Goal: Information Seeking & Learning: Learn about a topic

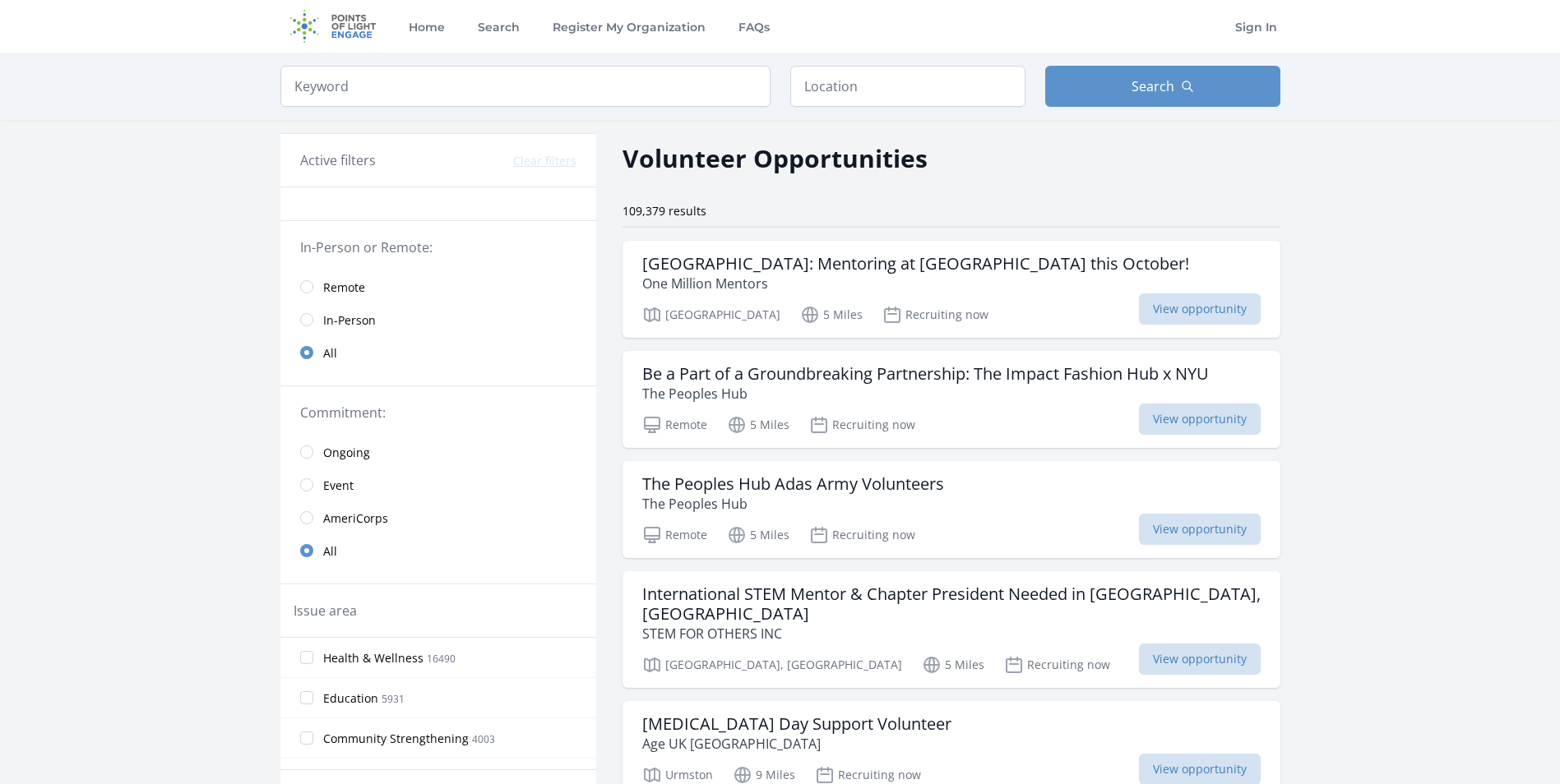
click at [331, 286] on span "Remote" at bounding box center [344, 288] width 42 height 16
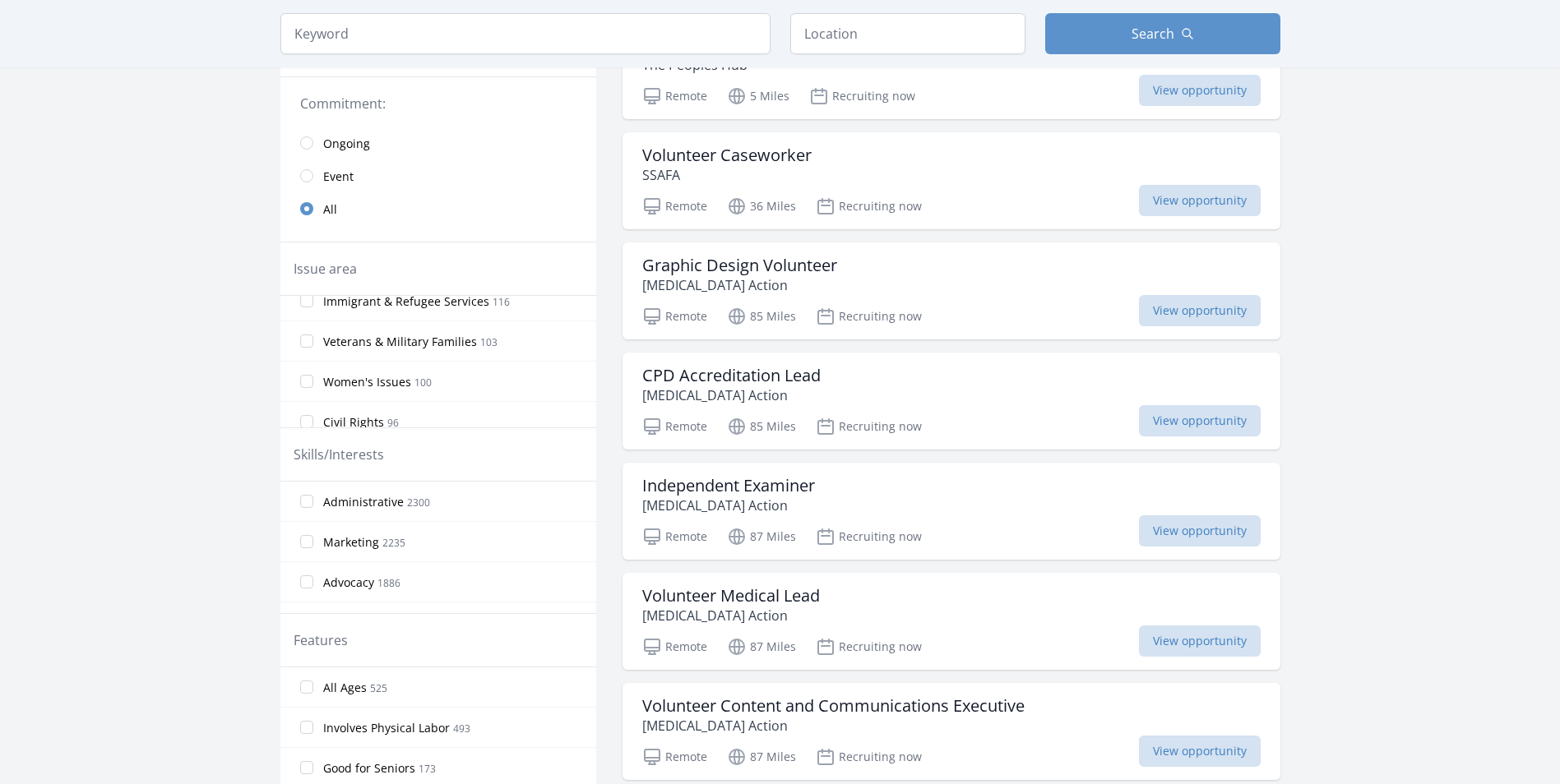
scroll to position [904, 0]
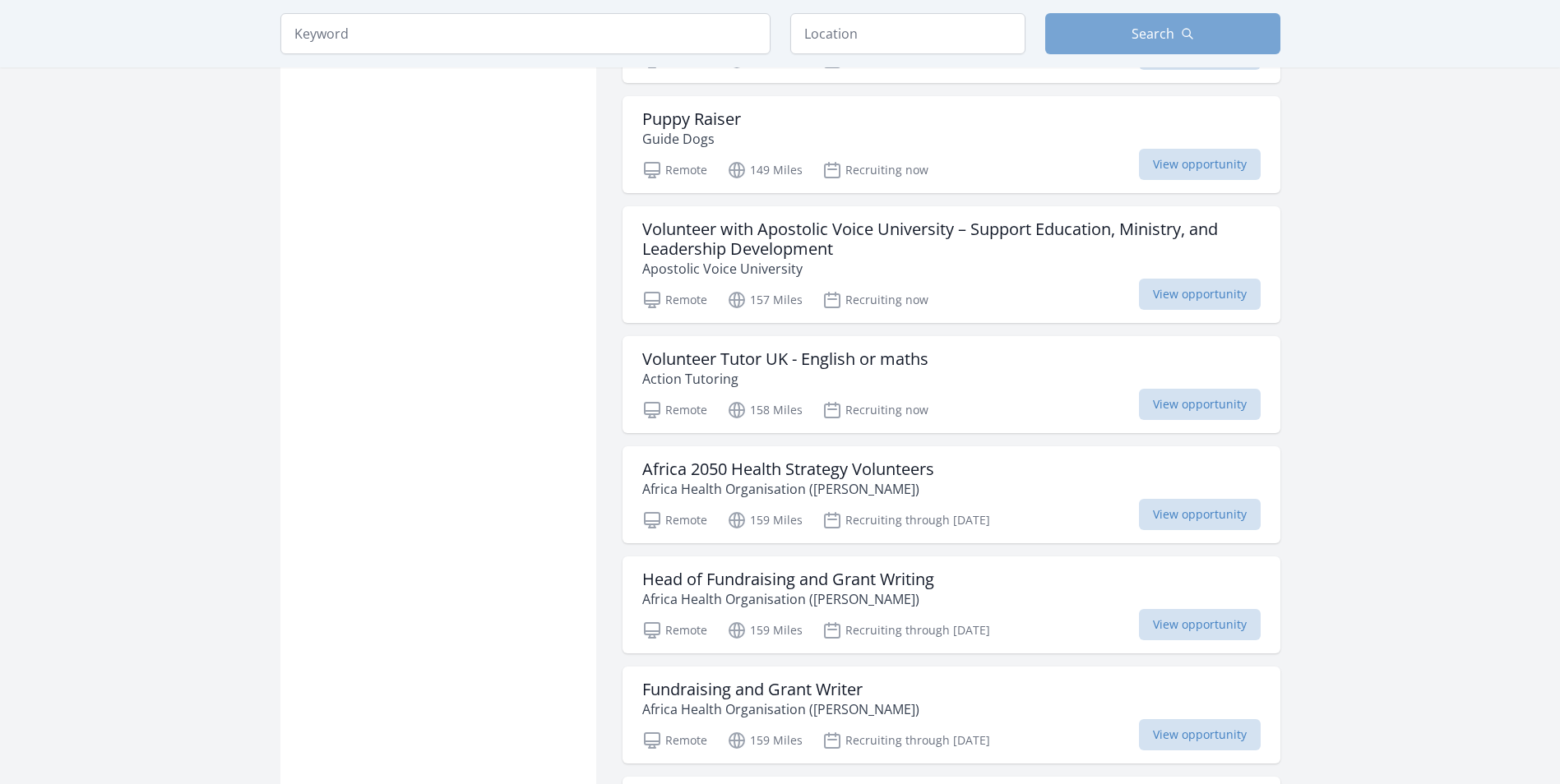
scroll to position [1220, 0]
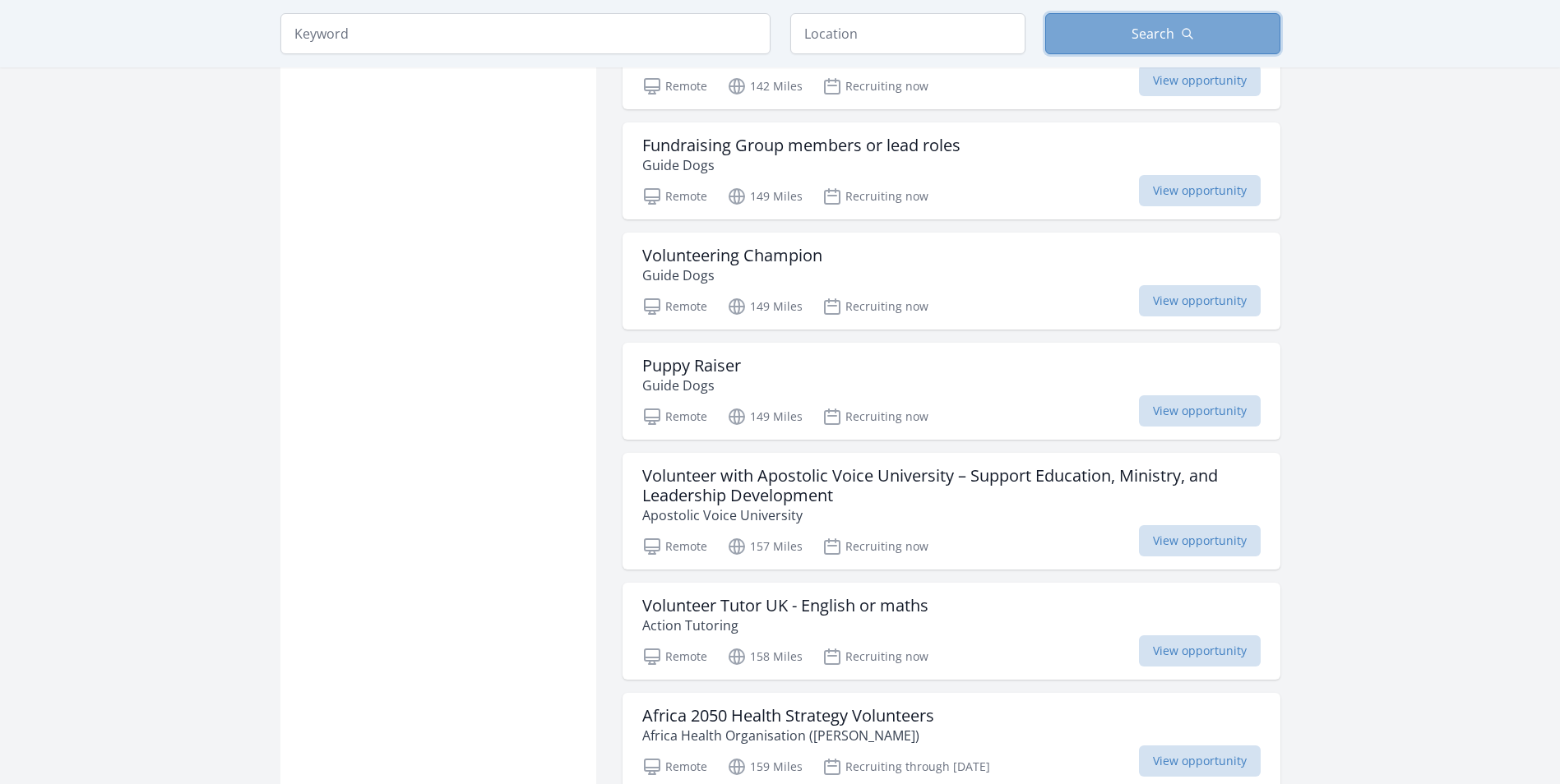
click at [1147, 44] on button "Search" at bounding box center [1162, 33] width 235 height 41
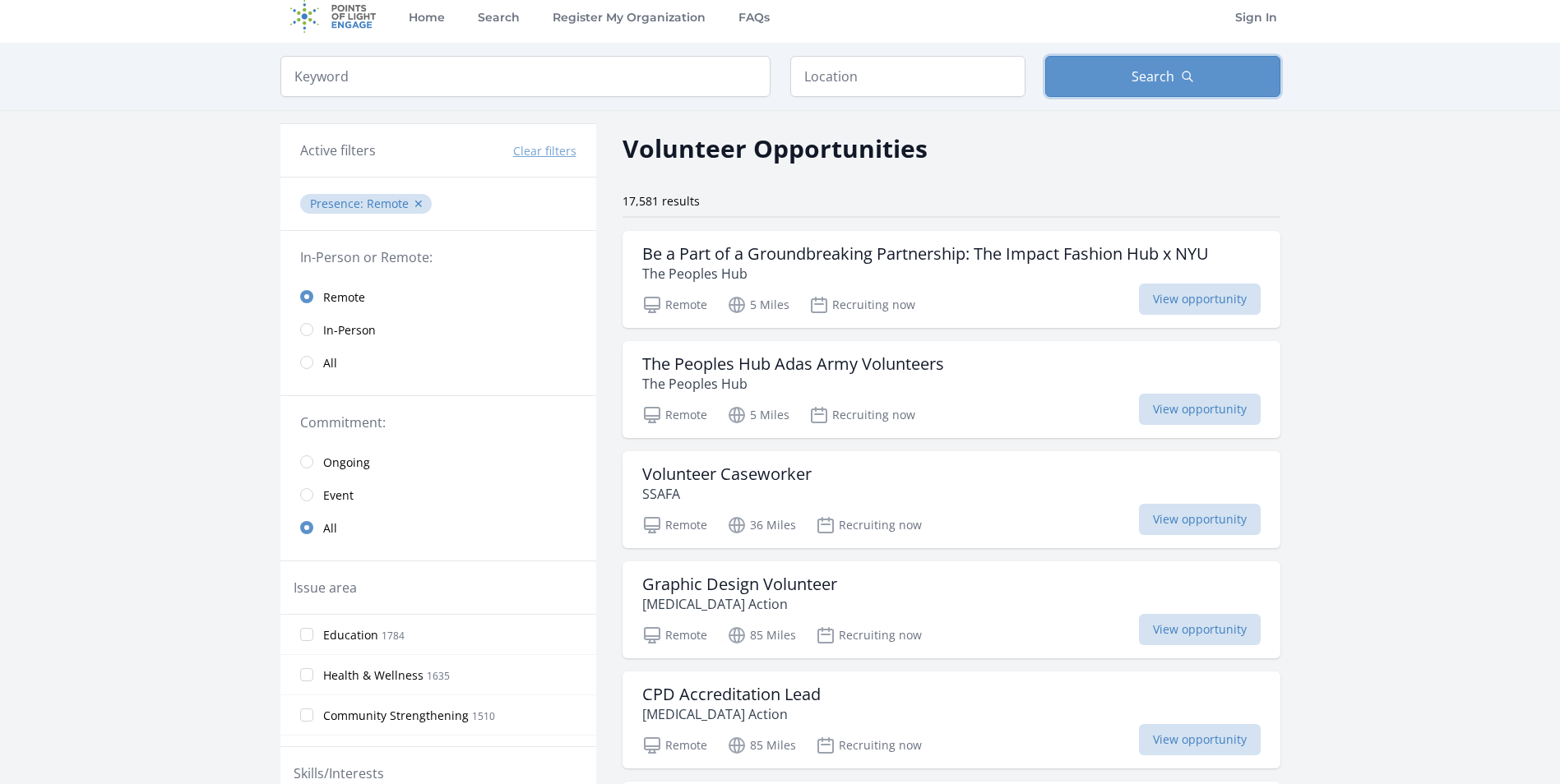
scroll to position [0, 0]
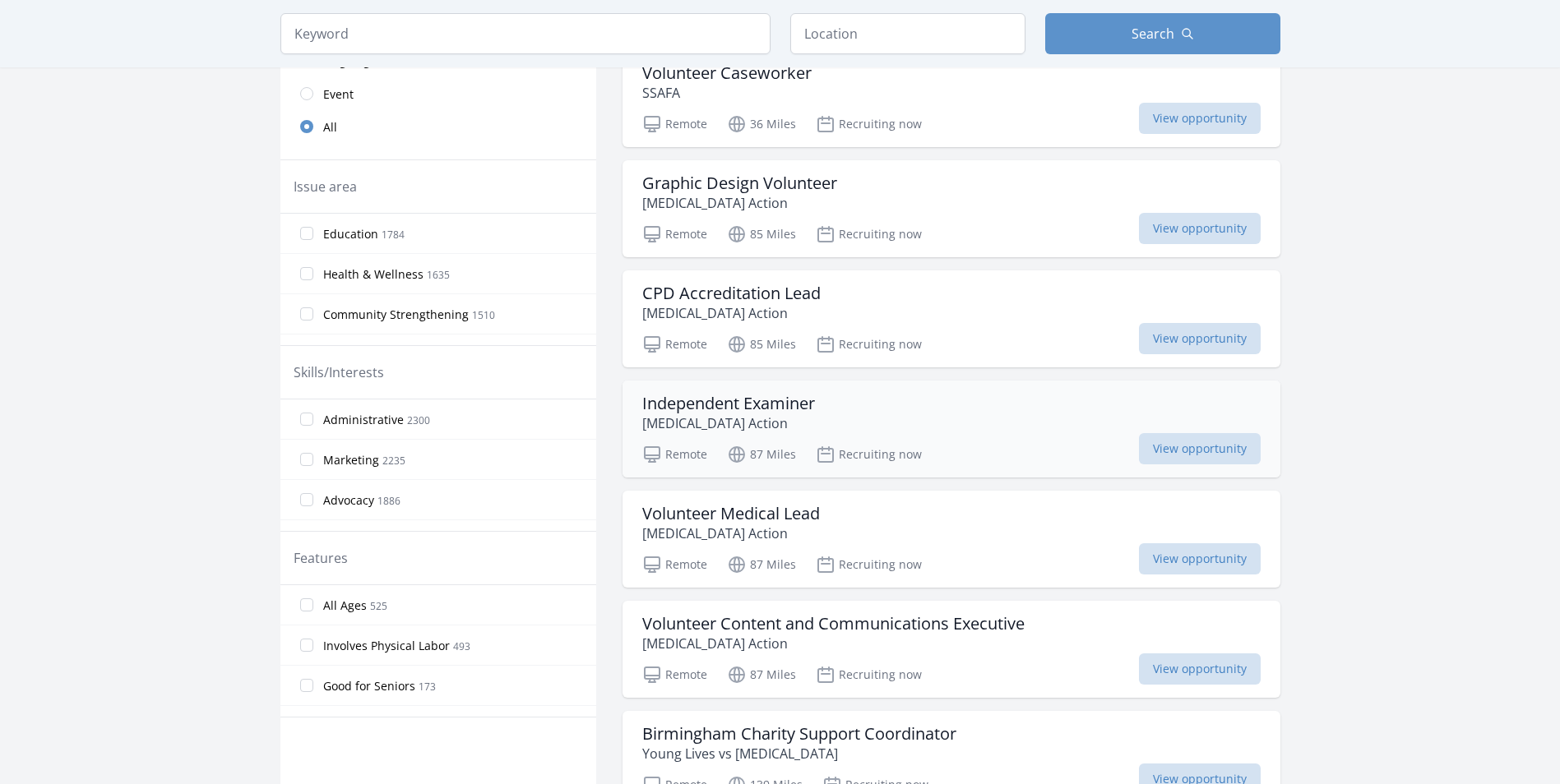
scroll to position [576, 0]
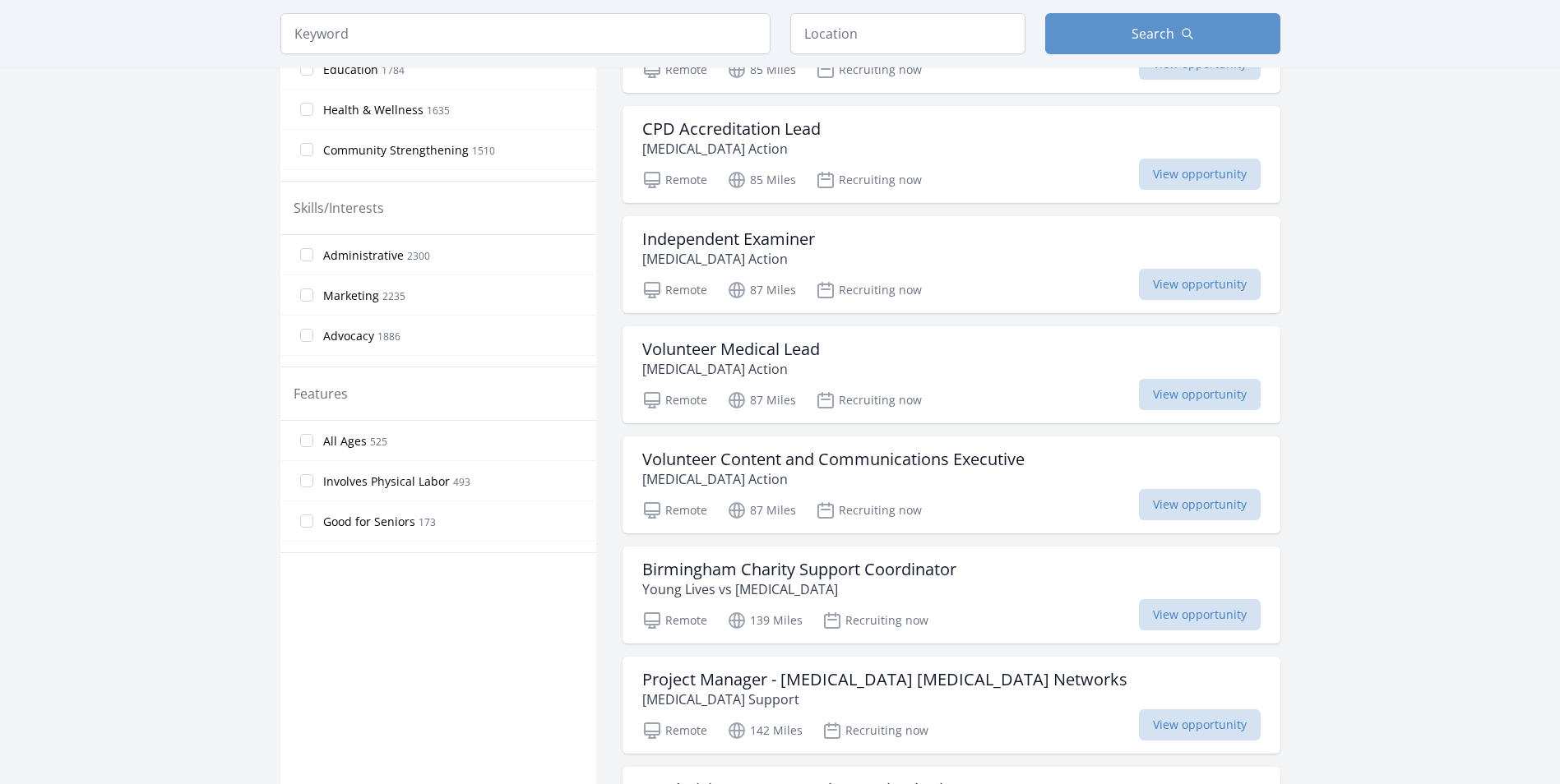
click at [564, 1] on div "Keyword Location Search" at bounding box center [780, 33] width 1052 height 67
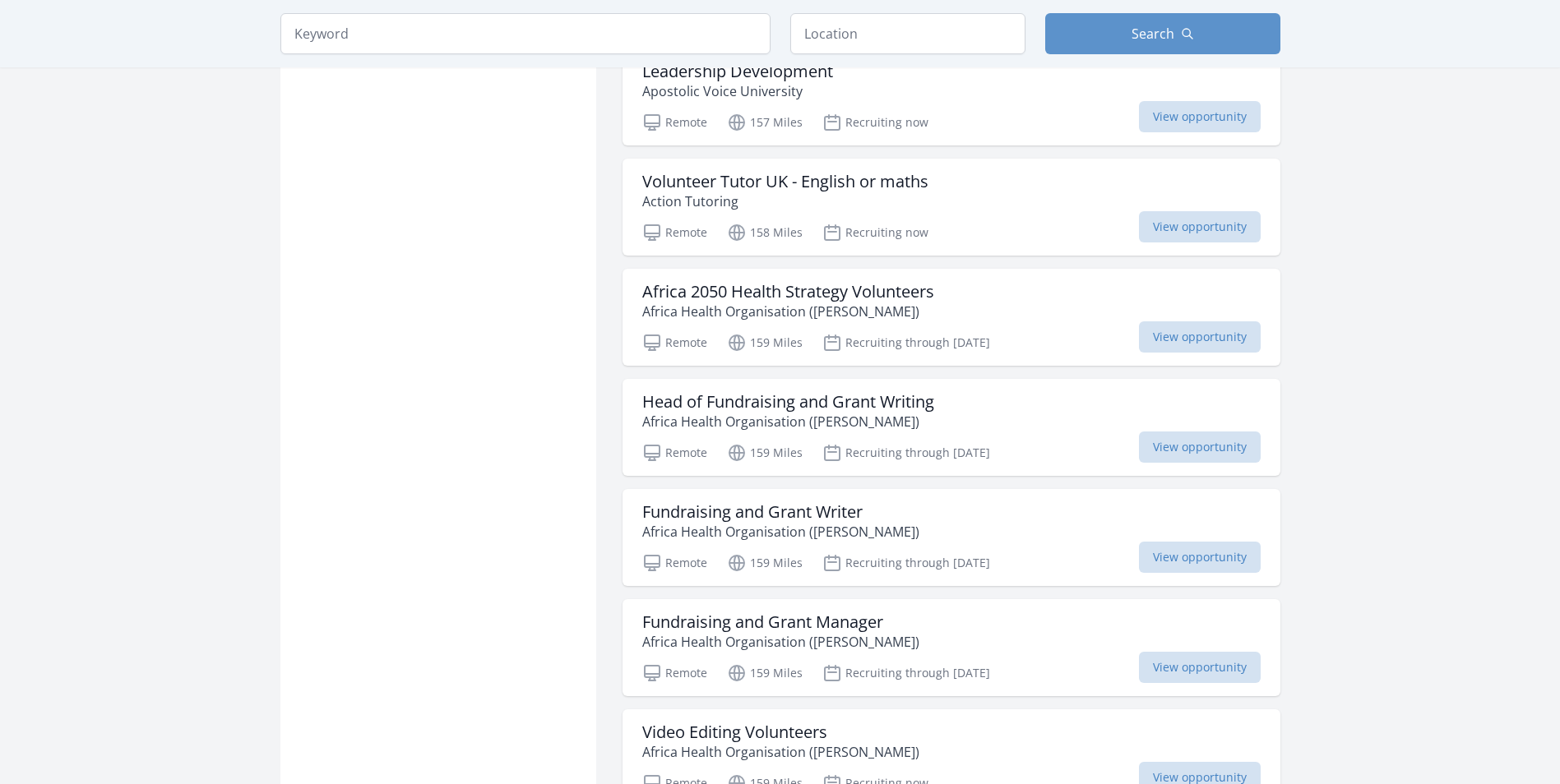
scroll to position [1727, 0]
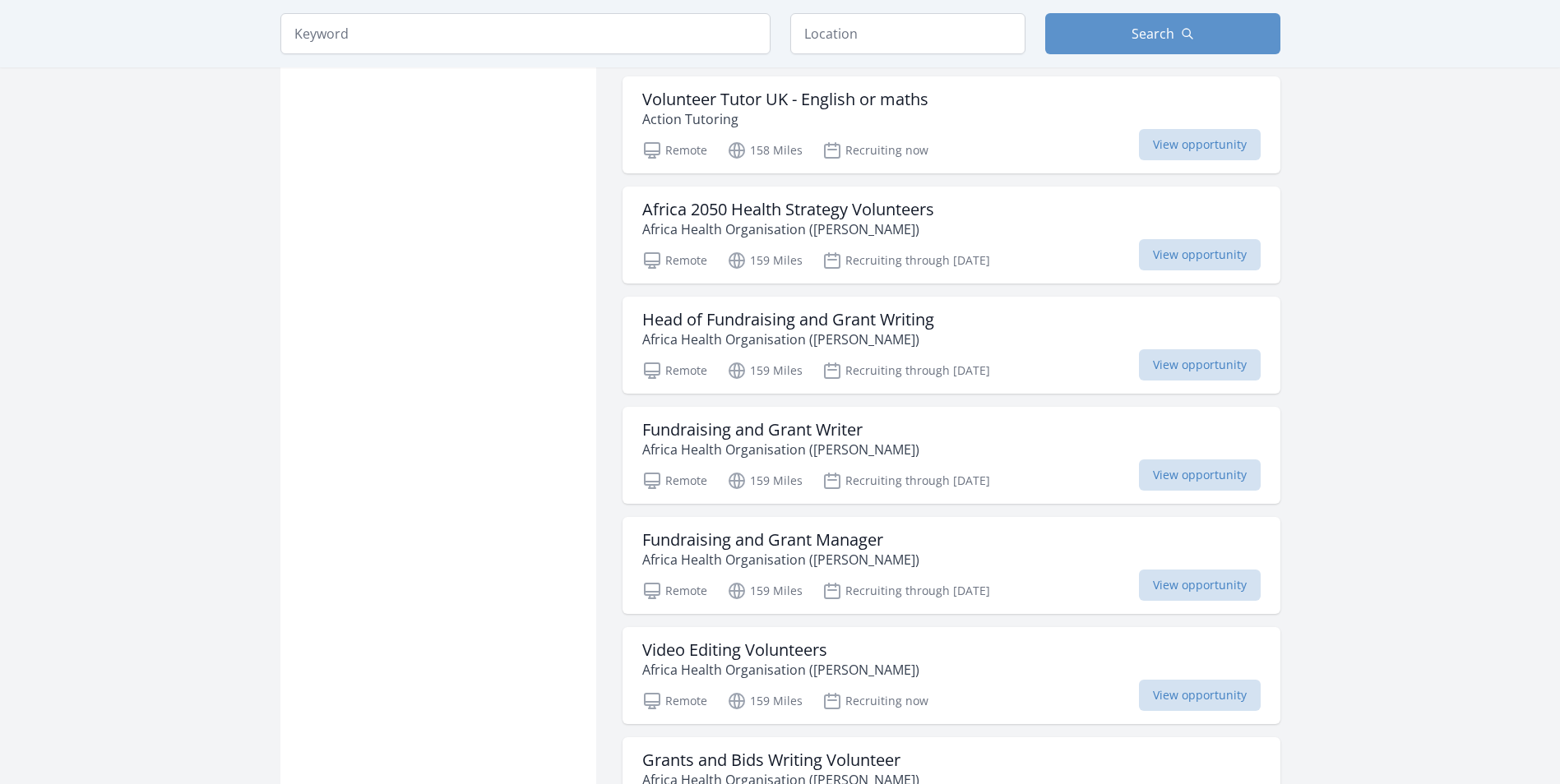
click at [1324, 149] on main "Keyword Location Search Active filters Clear filters :" at bounding box center [780, 689] width 1560 height 4727
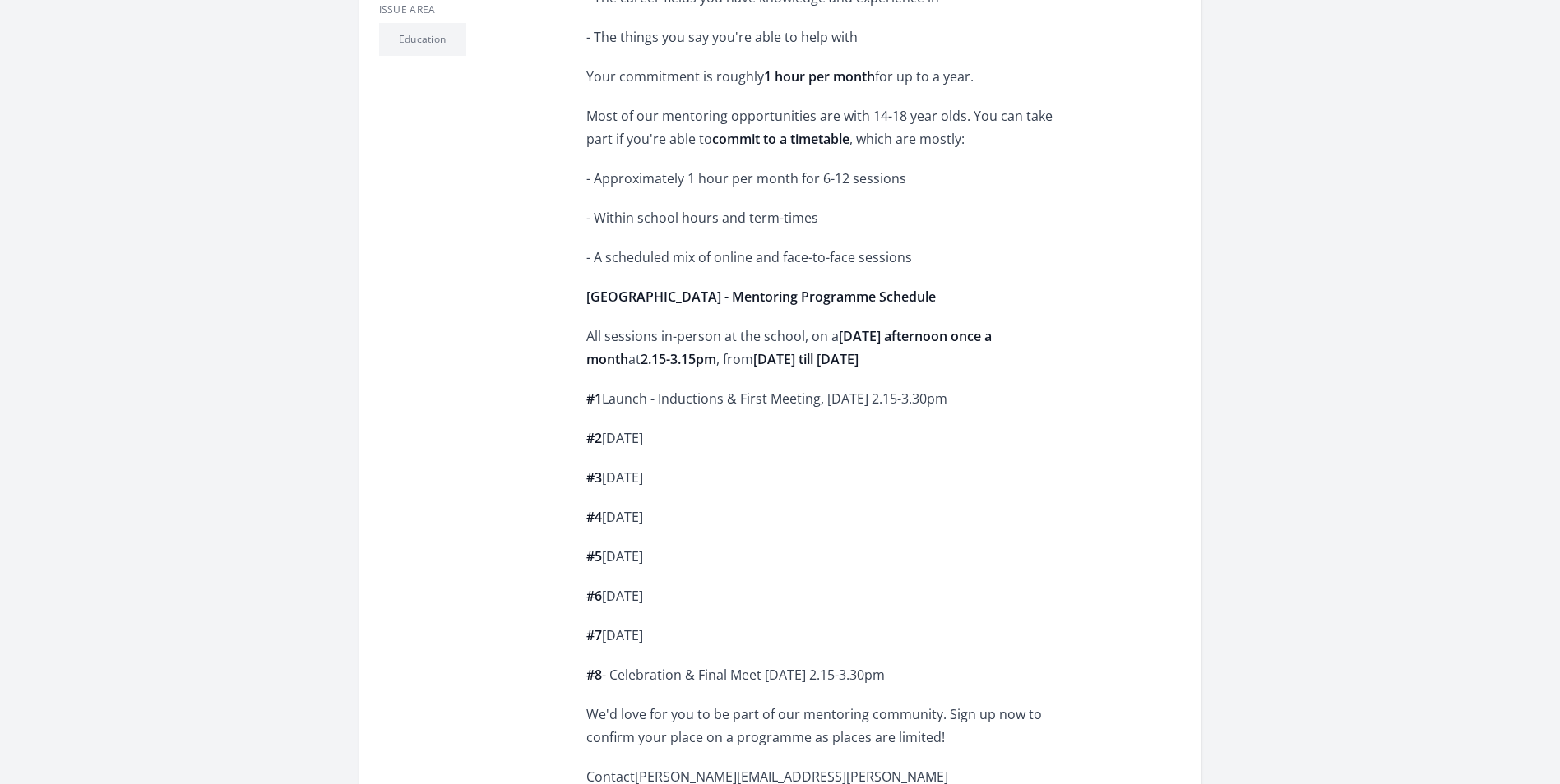
scroll to position [740, 0]
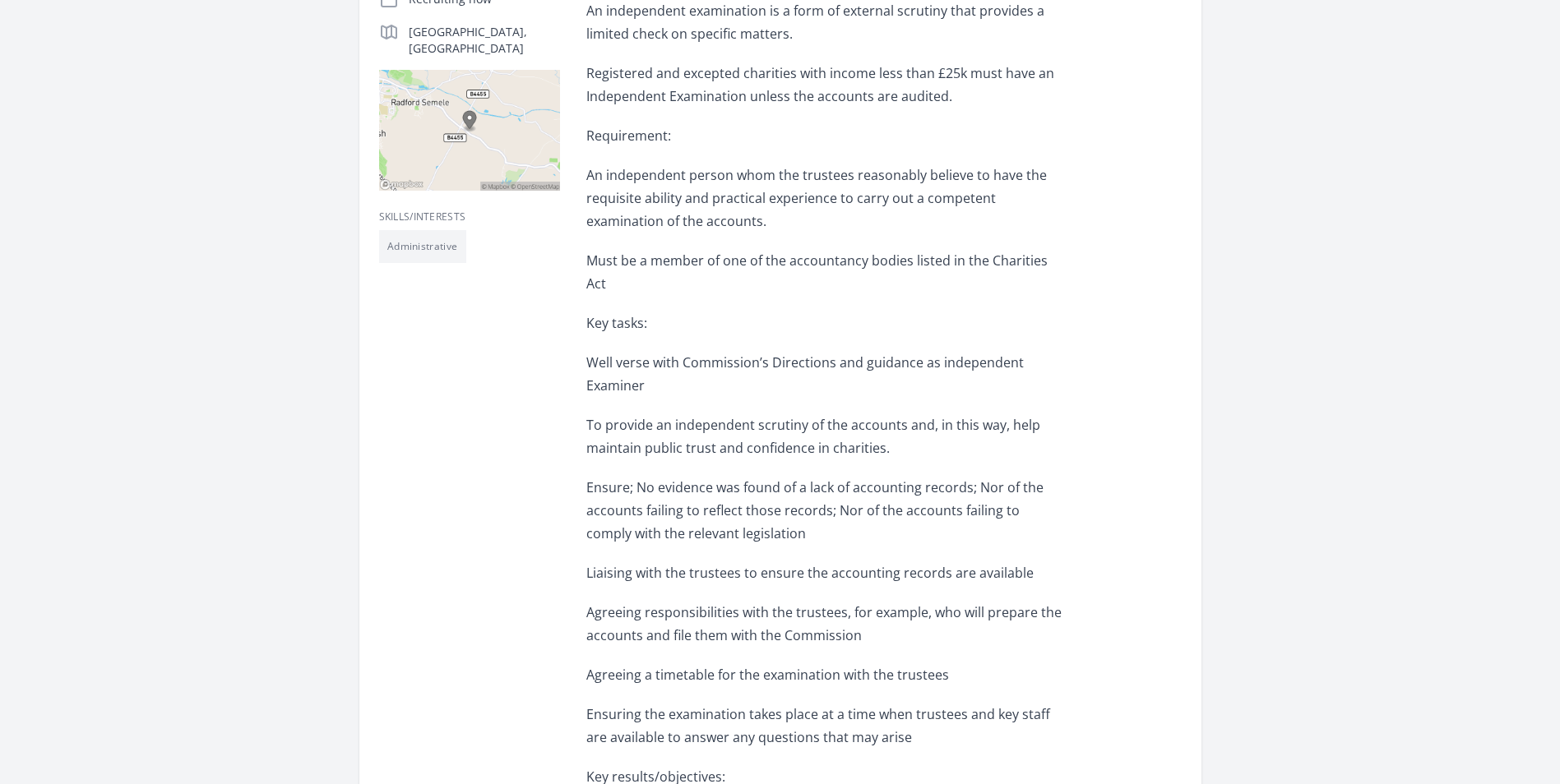
scroll to position [658, 0]
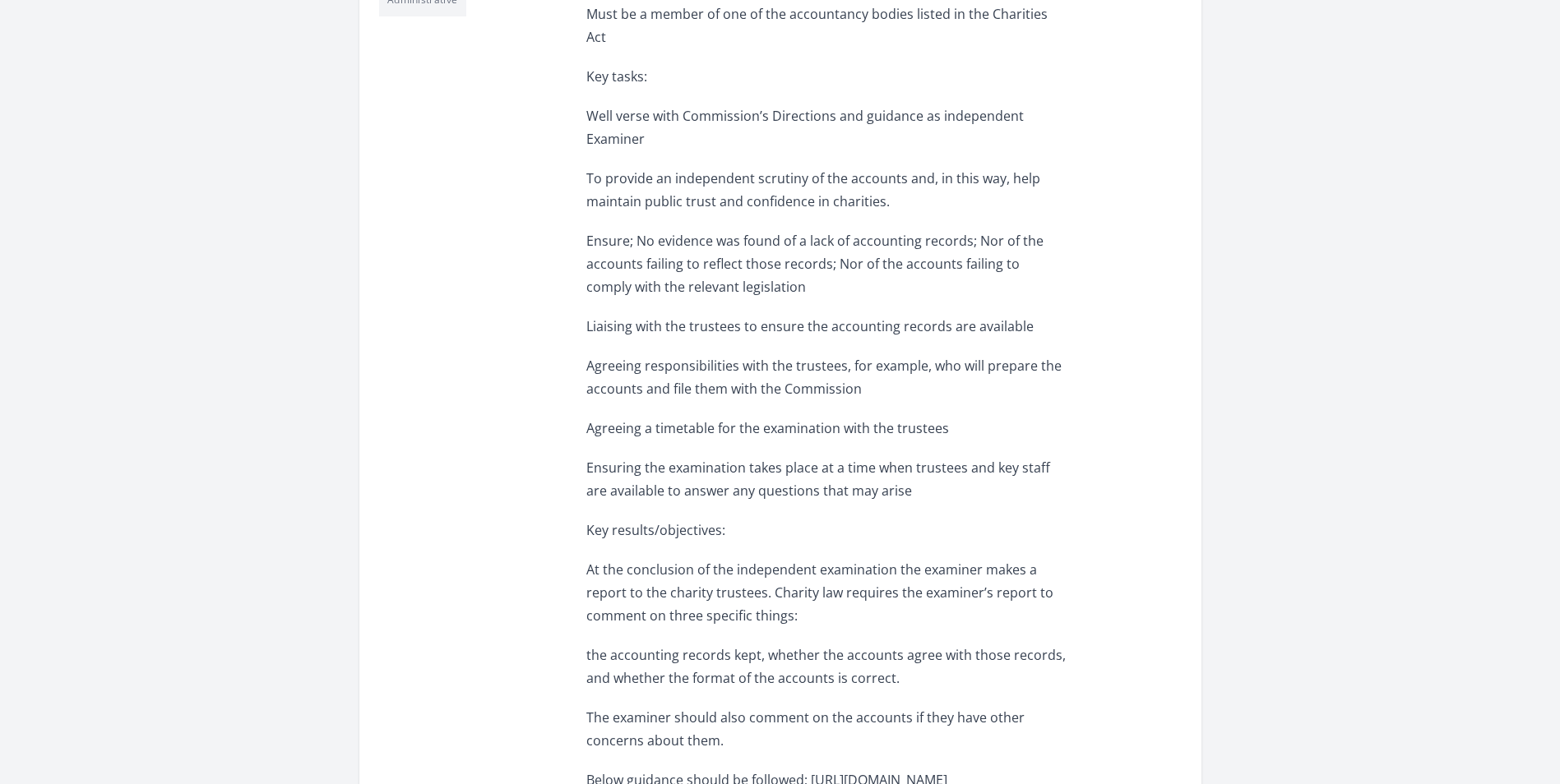
click at [991, 270] on p "Ensure; No evidence was found of a lack of accounting records; Nor of the accou…" at bounding box center [826, 263] width 481 height 69
